Goal: Information Seeking & Learning: Understand process/instructions

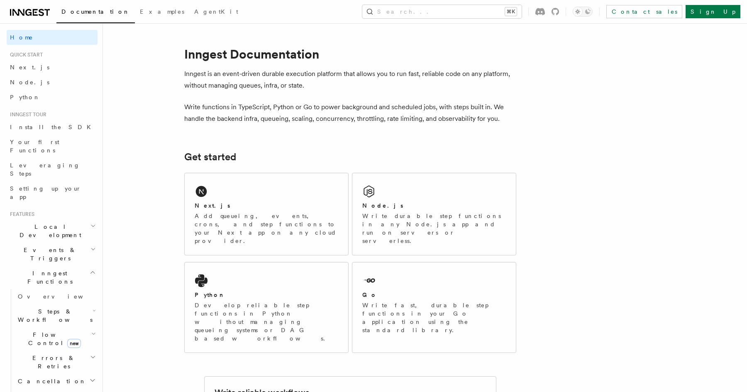
click at [46, 307] on span "Steps & Workflows" at bounding box center [54, 315] width 78 height 17
click at [78, 242] on h2 "Events & Triggers" at bounding box center [52, 253] width 91 height 23
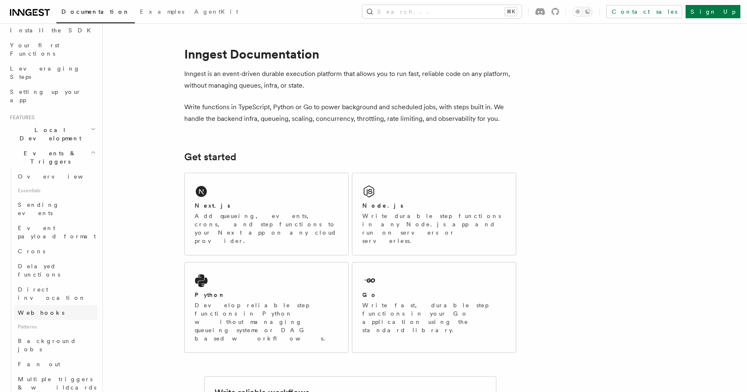
scroll to position [125, 0]
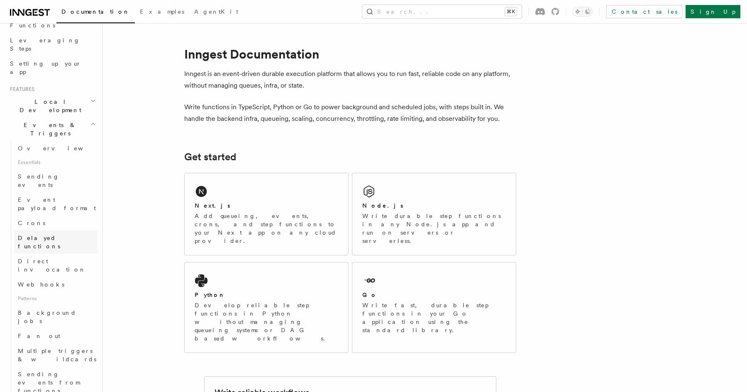
click at [54, 234] on span "Delayed functions" at bounding box center [39, 241] width 42 height 15
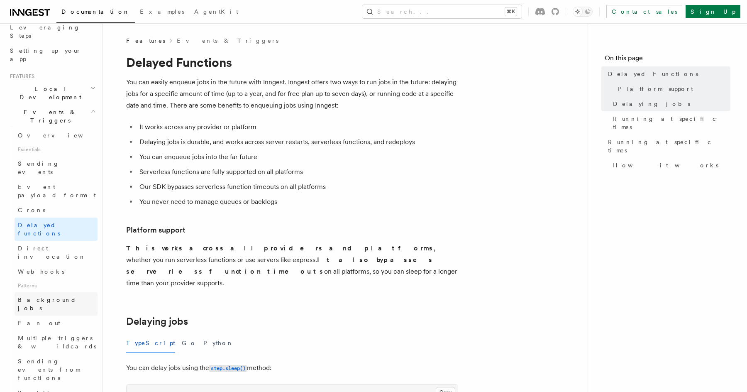
scroll to position [249, 0]
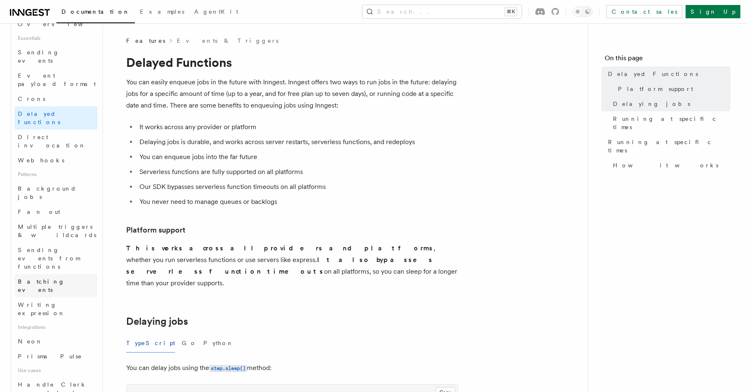
click at [53, 278] on span "Batching events" at bounding box center [41, 285] width 47 height 15
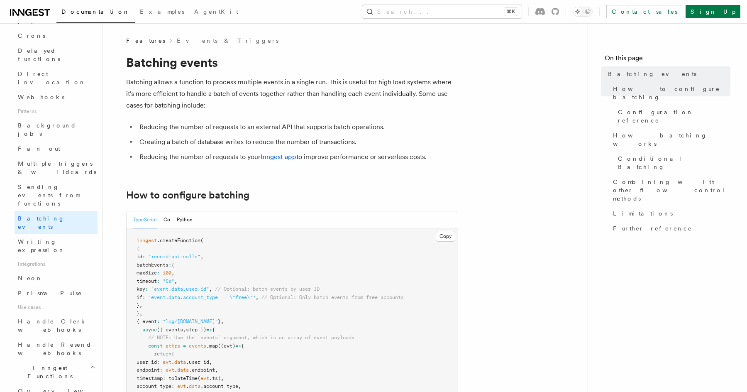
scroll to position [344, 0]
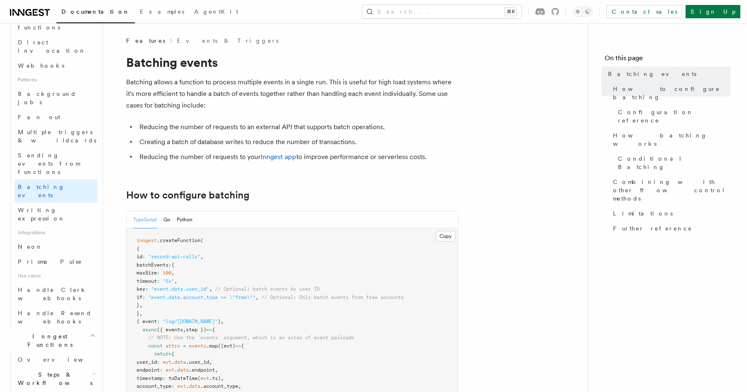
click at [92, 391] on icon "button" at bounding box center [93, 396] width 5 height 7
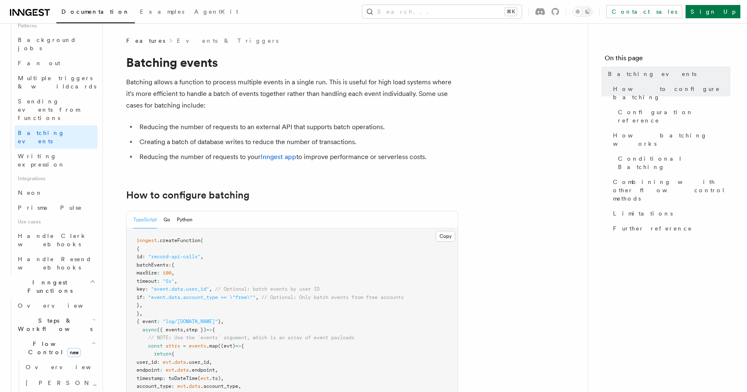
scroll to position [399, 0]
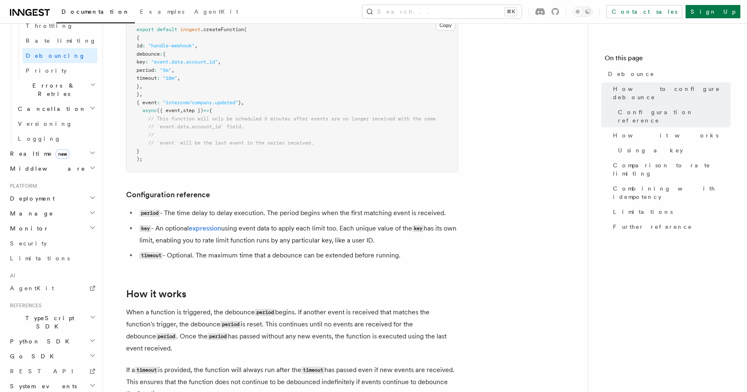
scroll to position [34, 0]
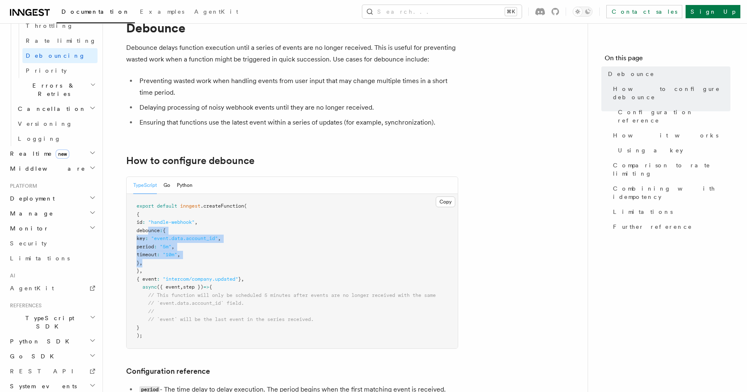
drag, startPoint x: 148, startPoint y: 230, endPoint x: 190, endPoint y: 259, distance: 51.0
click at [190, 259] on pre "export default inngest .createFunction ( { id : "handle-webhook" , debounce : {…" at bounding box center [292, 271] width 331 height 154
copy code "debounce : { key : "event.data.account_id" , period : "5m" , timeout : "10m" , …"
